Goal: Task Accomplishment & Management: Manage account settings

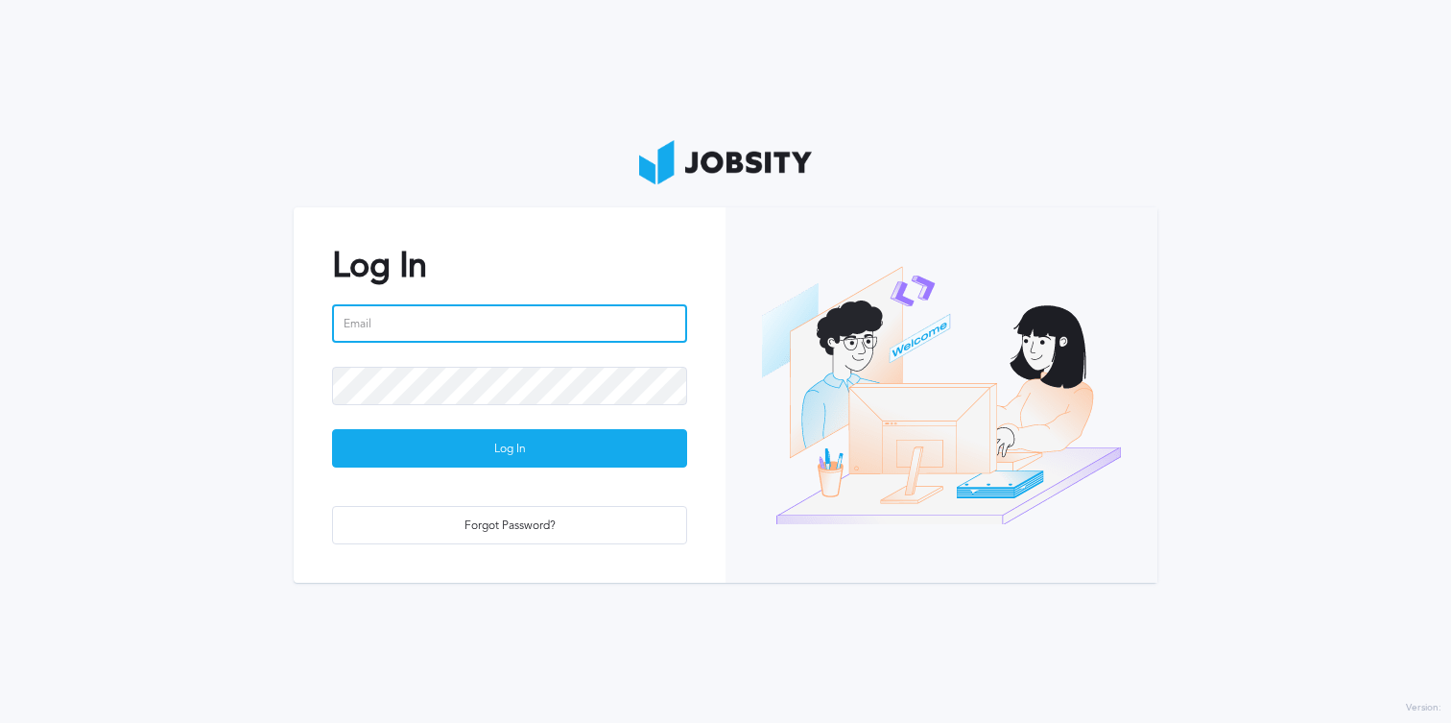
click at [495, 324] on input "email" at bounding box center [509, 323] width 355 height 38
type input "[PERSON_NAME][EMAIL_ADDRESS][DOMAIN_NAME]"
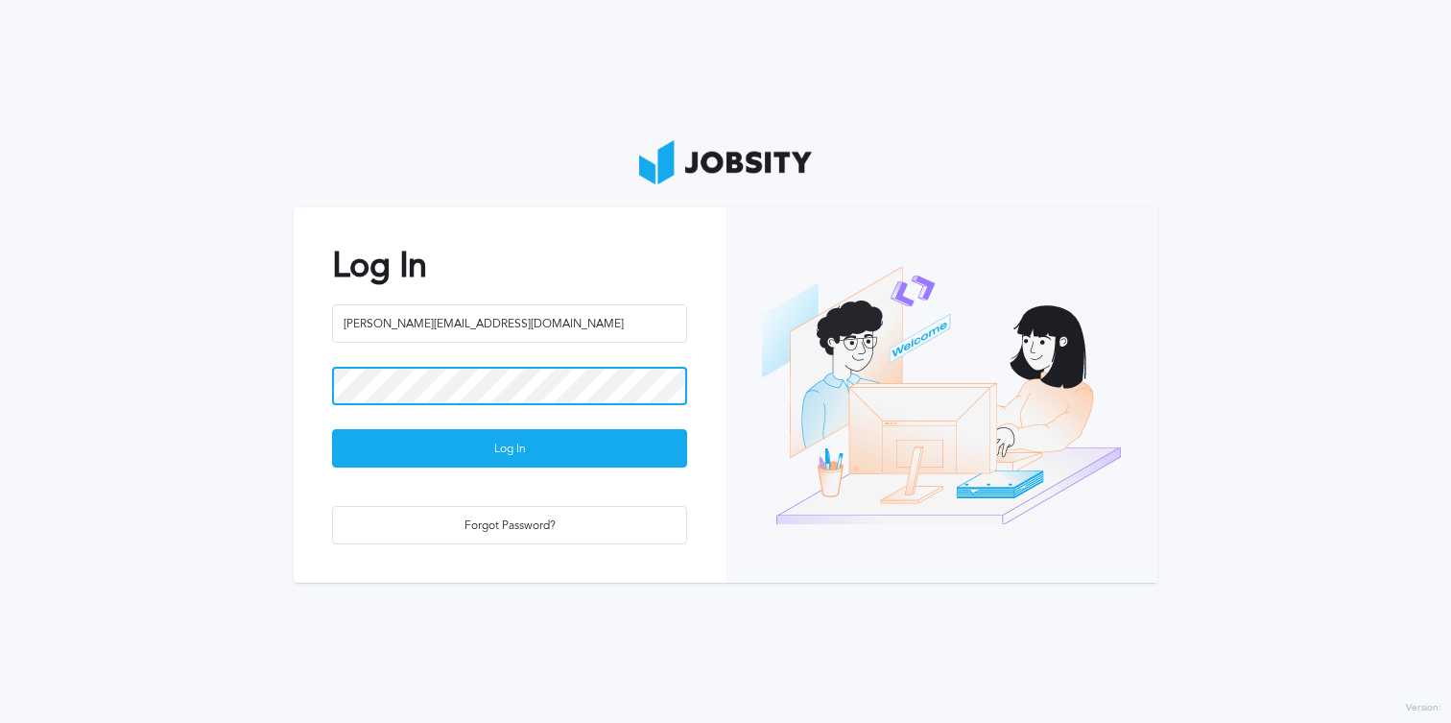
click at [332, 429] on button "Log In" at bounding box center [509, 448] width 355 height 38
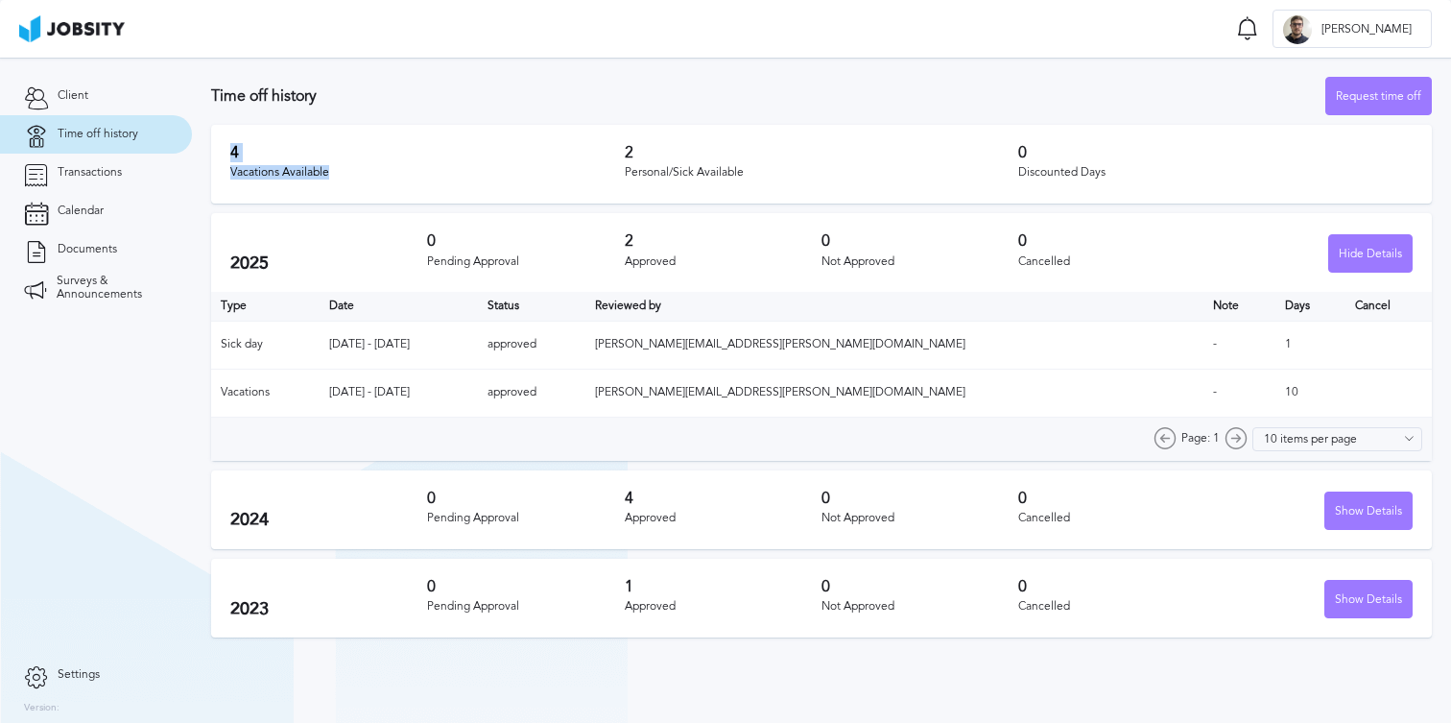
drag, startPoint x: 338, startPoint y: 169, endPoint x: 229, endPoint y: 152, distance: 109.8
click at [230, 152] on div "4 Vacations Available" at bounding box center [427, 164] width 395 height 40
click at [230, 152] on h3 "4" at bounding box center [427, 152] width 395 height 17
drag, startPoint x: 229, startPoint y: 152, endPoint x: 314, endPoint y: 152, distance: 84.5
click at [314, 152] on h3 "4" at bounding box center [427, 152] width 395 height 17
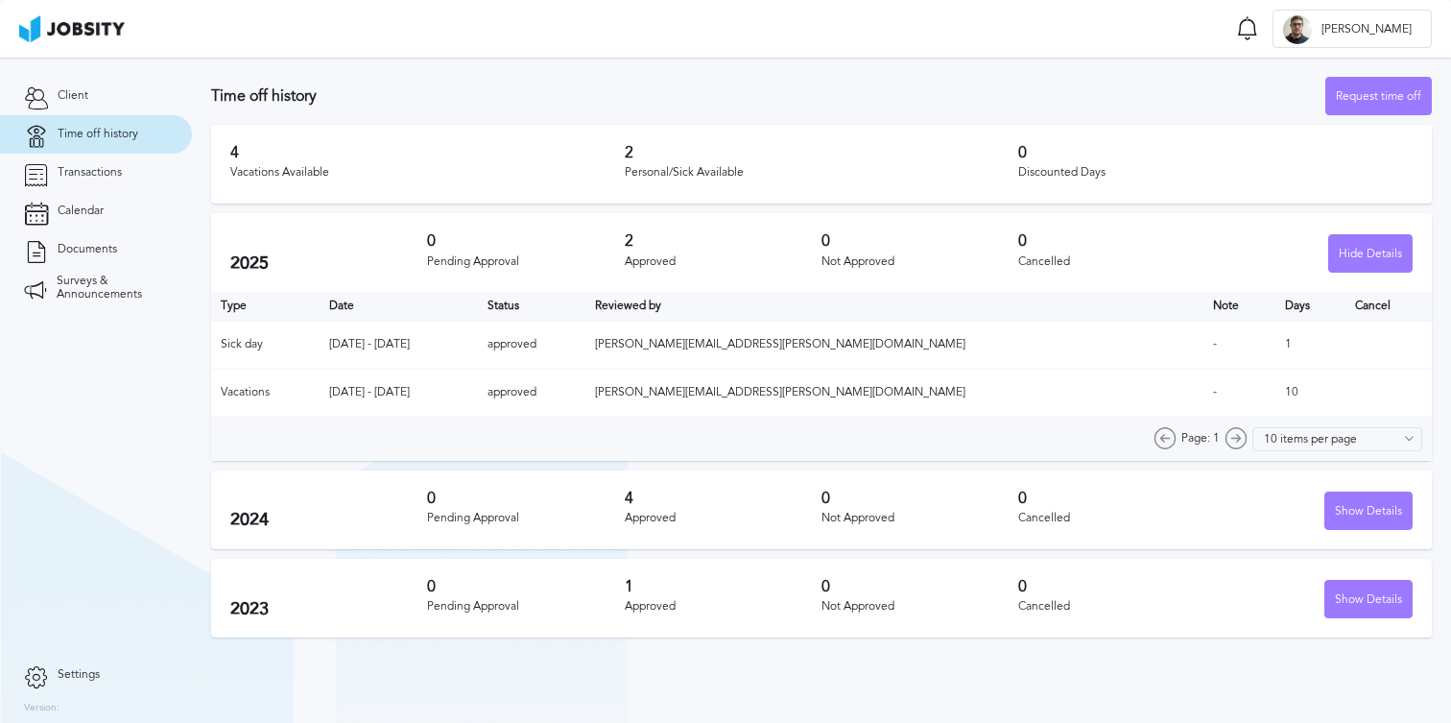
click at [434, 128] on div "4 Vacations Available 2 Personal/Sick Available 0 Discounted Days" at bounding box center [821, 164] width 1221 height 79
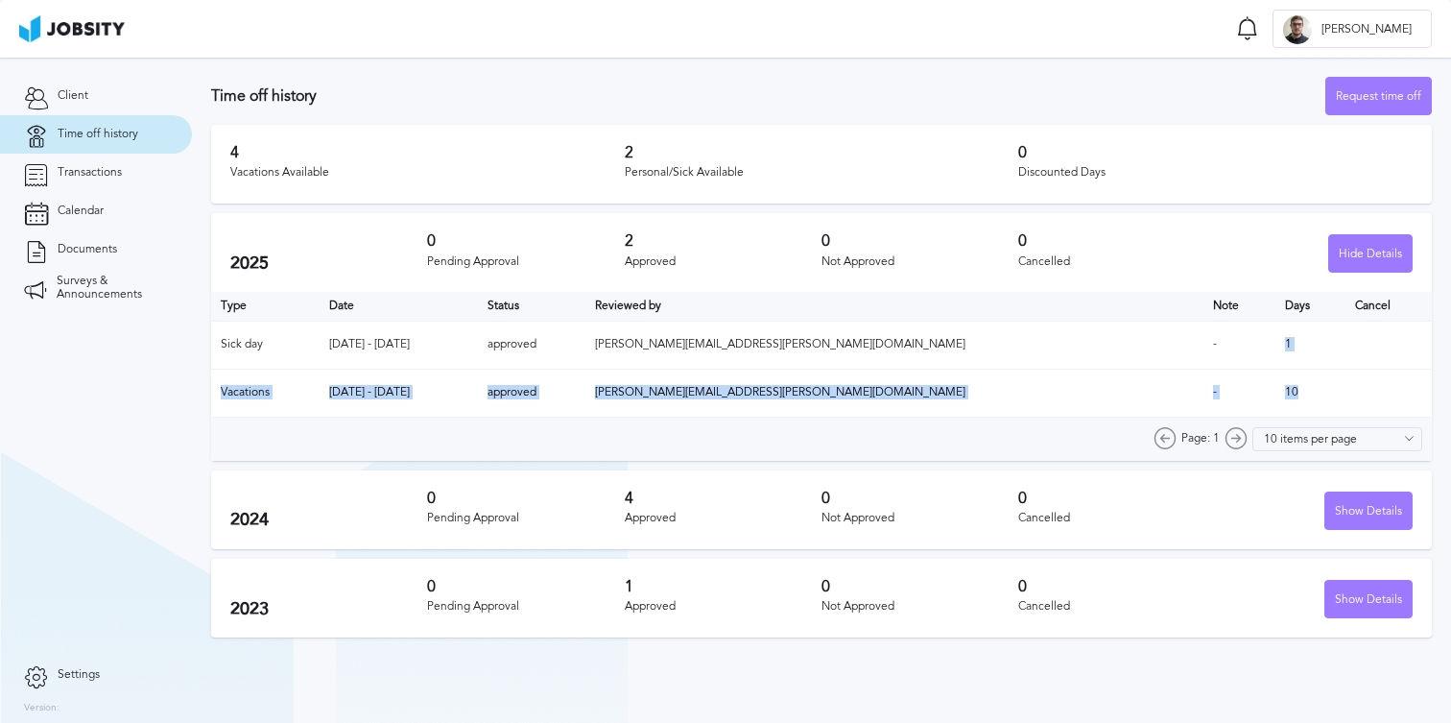
drag, startPoint x: 1251, startPoint y: 397, endPoint x: 1236, endPoint y: 348, distance: 51.0
click at [1236, 348] on table "Type Date Status Reviewed by Note Days Cancel Sick day [DATE] - [DATE] approved…" at bounding box center [821, 355] width 1221 height 126
click at [1276, 348] on td "1" at bounding box center [1311, 345] width 70 height 48
drag, startPoint x: 1230, startPoint y: 347, endPoint x: 1245, endPoint y: 379, distance: 36.1
click at [1245, 379] on table "Type Date Status Reviewed by Note Days Cancel Sick day [DATE] - [DATE] approved…" at bounding box center [821, 355] width 1221 height 126
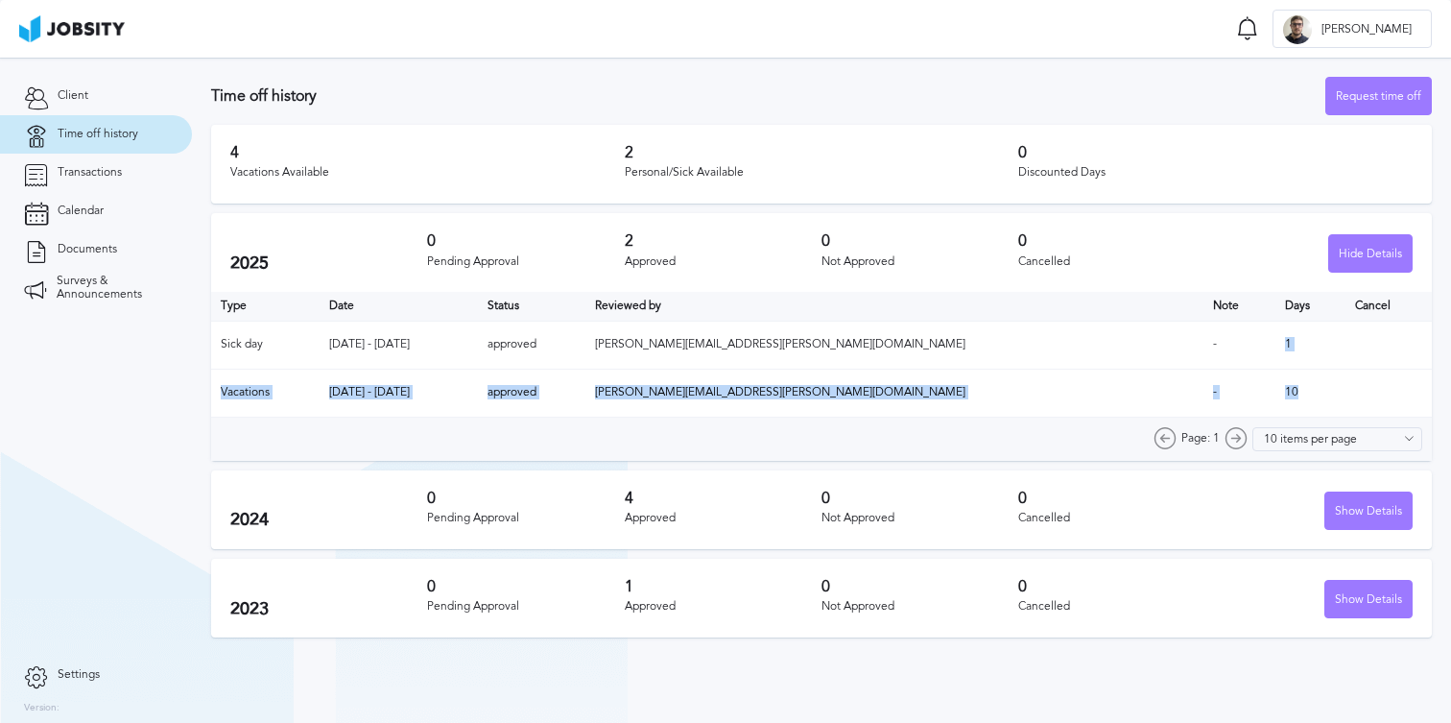
click at [1287, 388] on td "10" at bounding box center [1311, 393] width 70 height 48
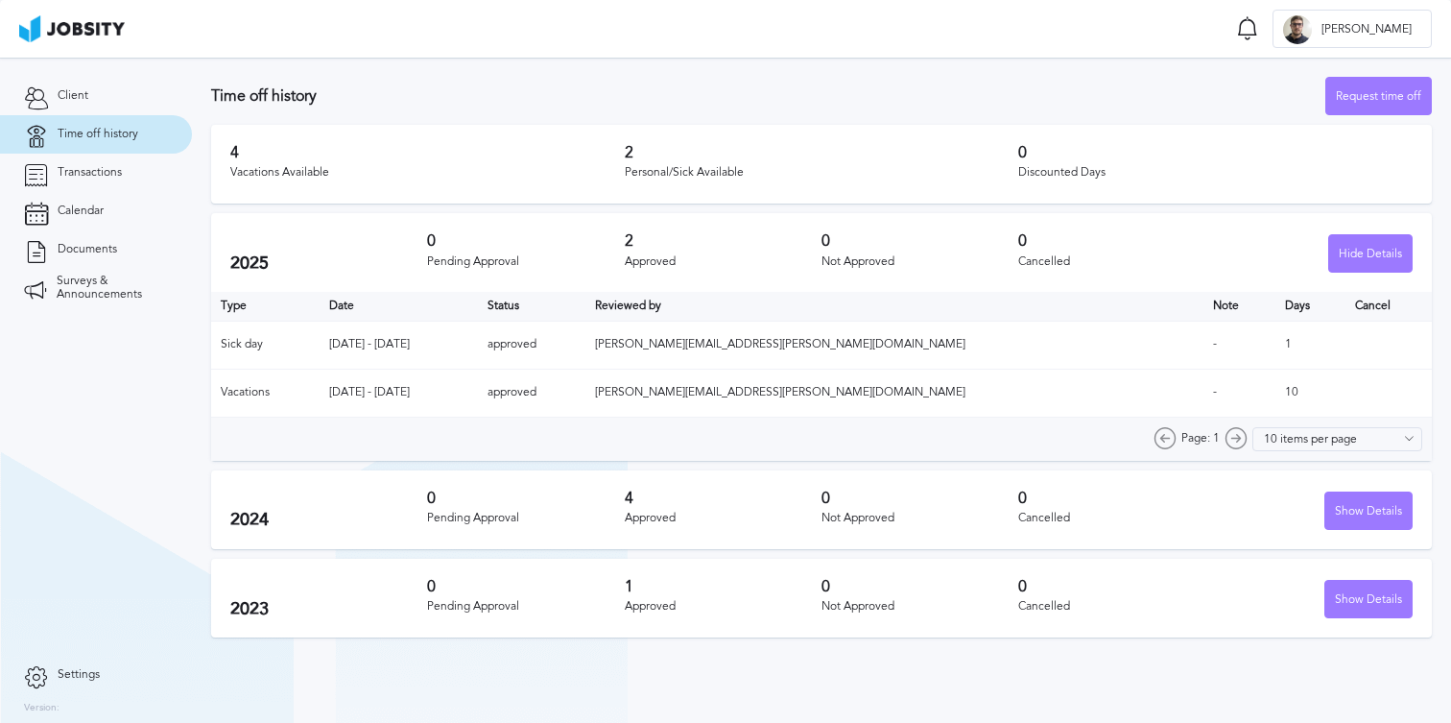
click at [1074, 511] on div "0 Cancelled" at bounding box center [1116, 510] width 197 height 40
click at [125, 179] on link "Transactions" at bounding box center [96, 173] width 192 height 38
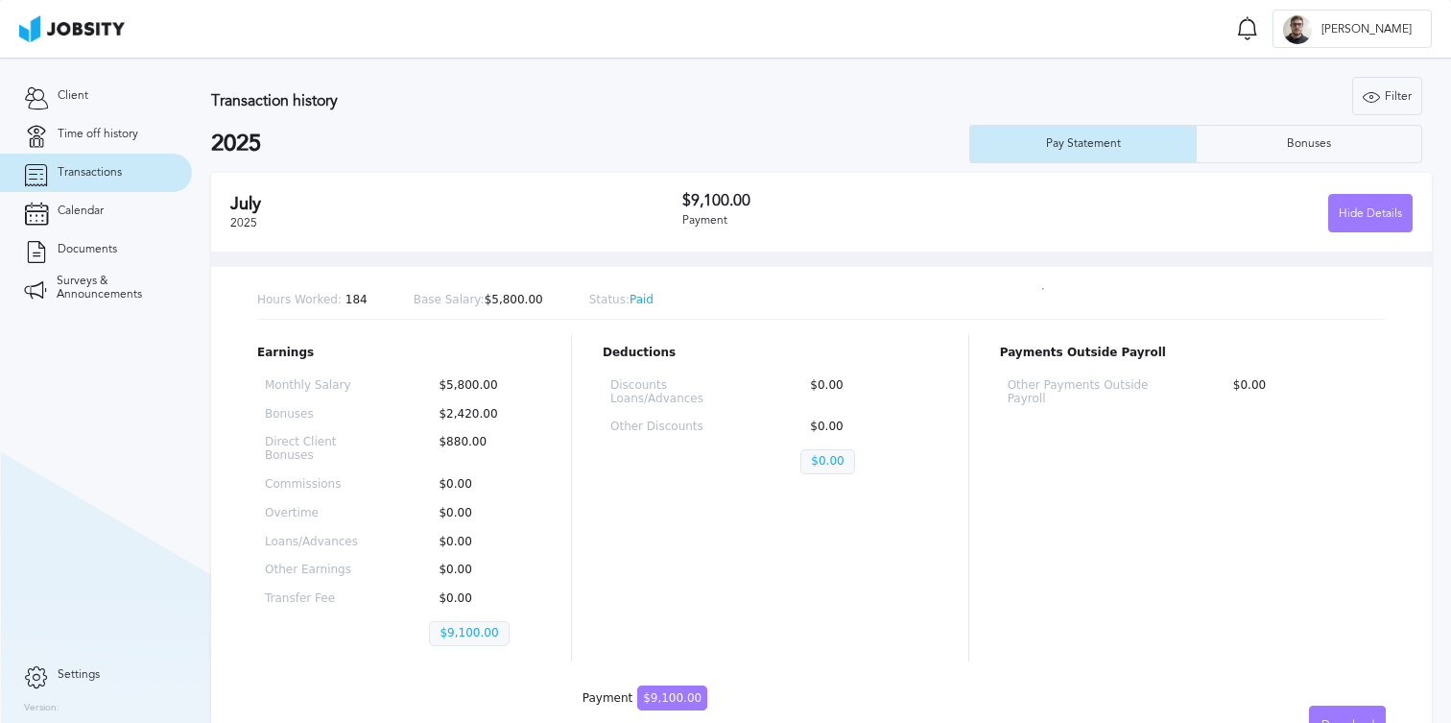
click at [744, 103] on h3 "Transaction history" at bounding box center [542, 100] width 662 height 17
click at [718, 113] on div "Transaction history Filter Years 2025 2024 2023 2022 2025 Pay Statement Bonuses" at bounding box center [821, 120] width 1221 height 86
